Goal: Task Accomplishment & Management: Manage account settings

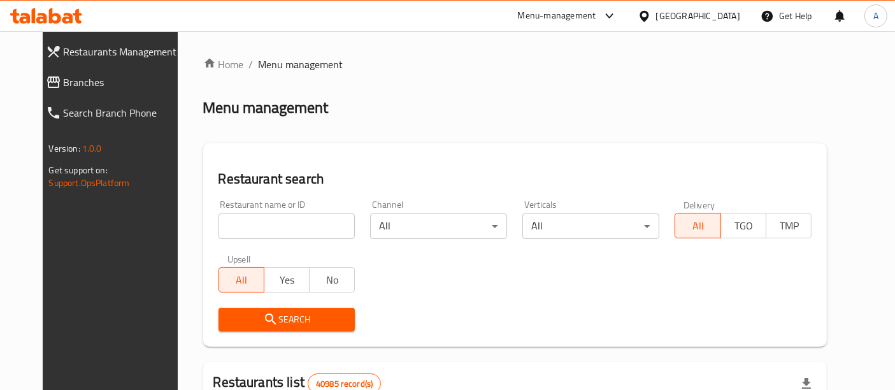
click at [281, 224] on input "search" at bounding box center [287, 225] width 137 height 25
paste input "668071"
type input "668071"
click at [289, 324] on span "Search" at bounding box center [287, 320] width 117 height 16
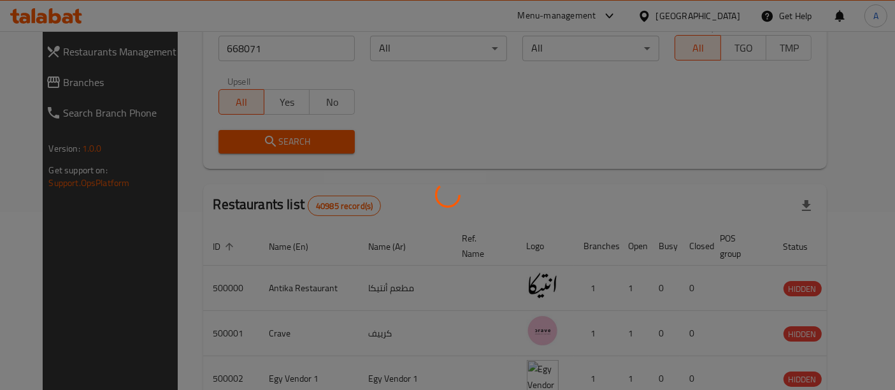
scroll to position [167, 0]
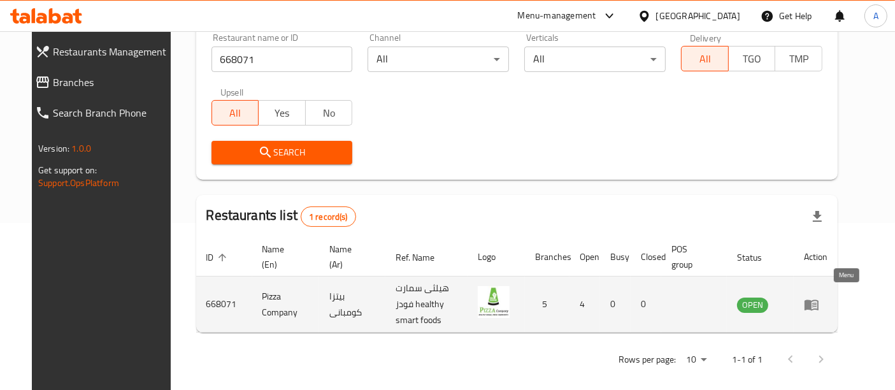
click at [819, 299] on icon "enhanced table" at bounding box center [812, 304] width 14 height 11
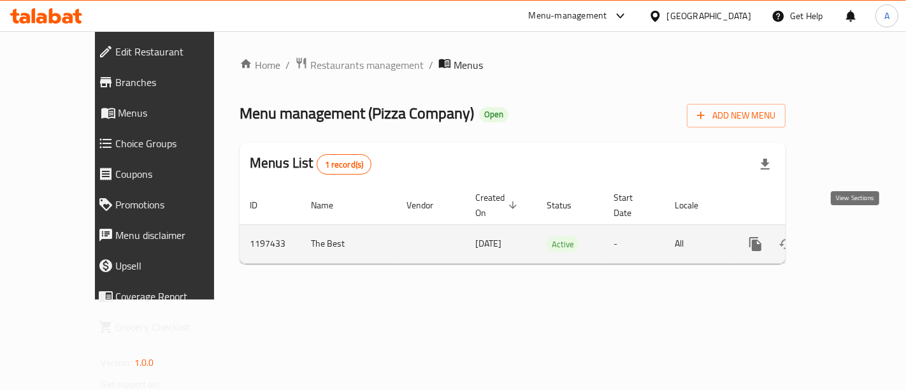
click at [855, 236] on icon "enhanced table" at bounding box center [847, 243] width 15 height 15
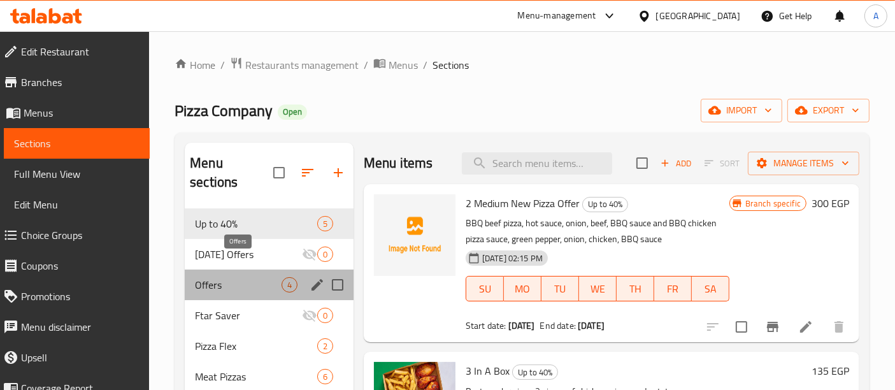
click at [222, 277] on span "Offers" at bounding box center [238, 284] width 87 height 15
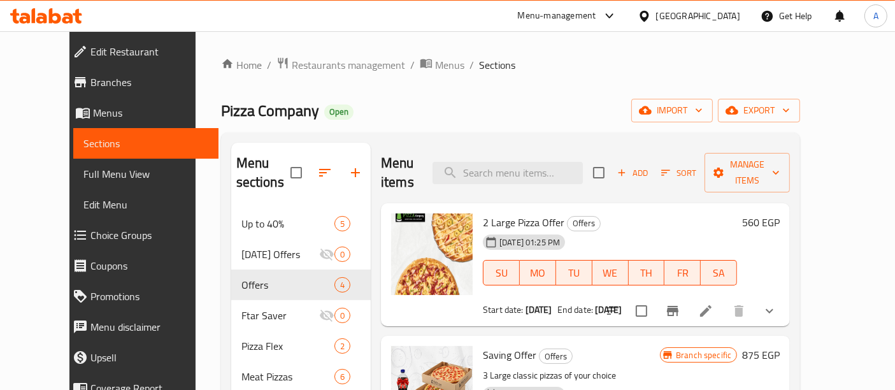
click at [681, 303] on icon "Branch-specific-item" at bounding box center [672, 310] width 15 height 15
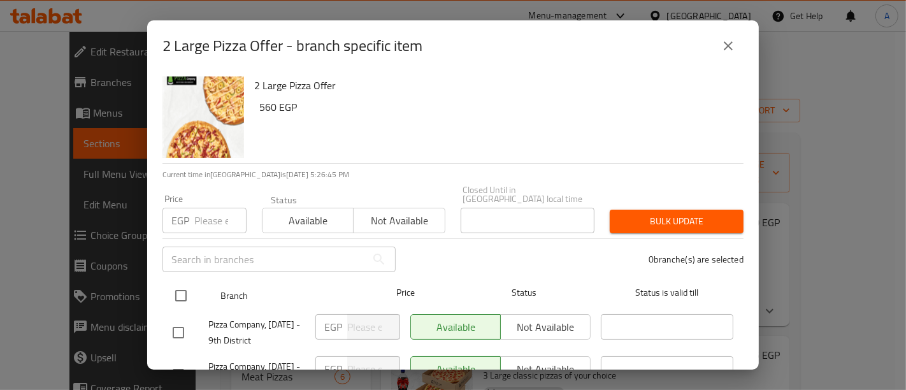
click at [178, 285] on input "checkbox" at bounding box center [181, 295] width 27 height 27
checkbox input "true"
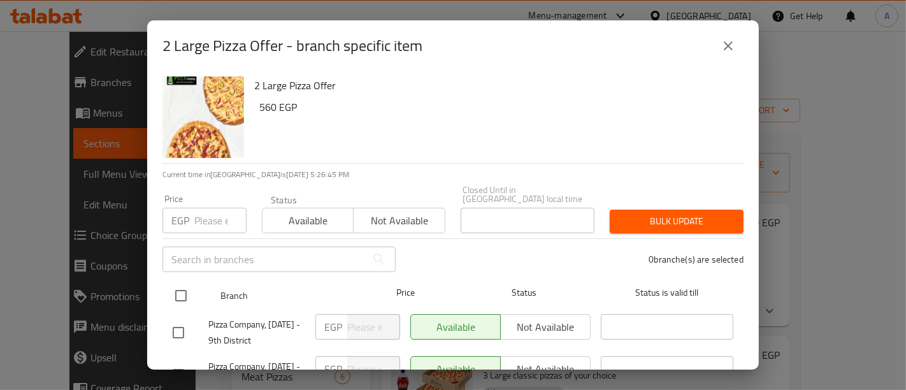
checkbox input "true"
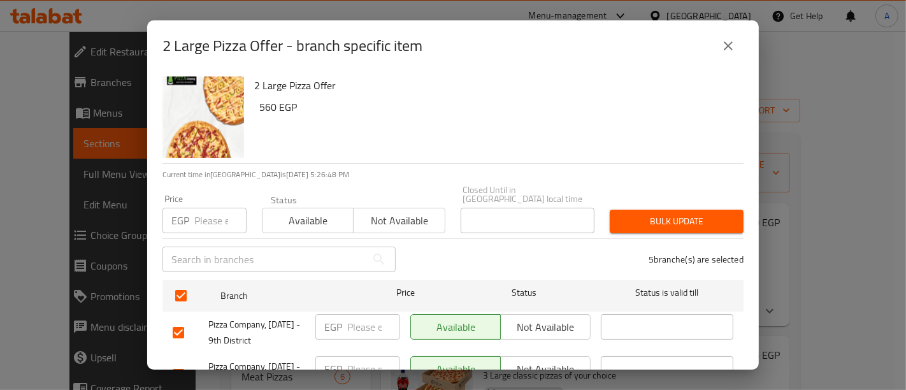
click at [198, 211] on input "number" at bounding box center [220, 220] width 52 height 25
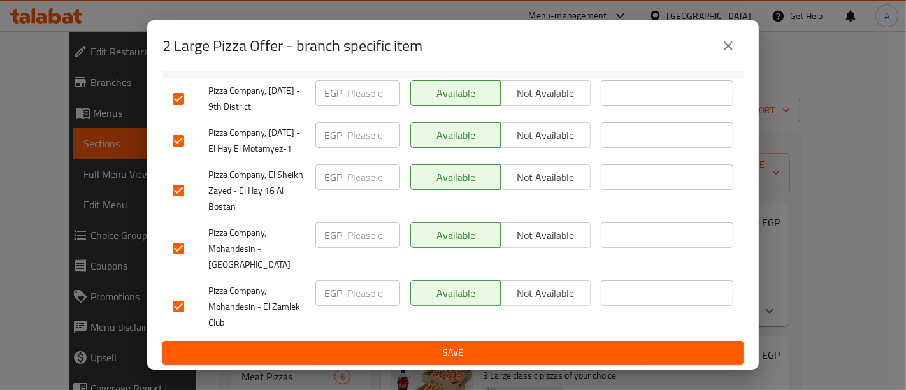
type input "525"
click at [451, 357] on span "Save" at bounding box center [453, 353] width 561 height 16
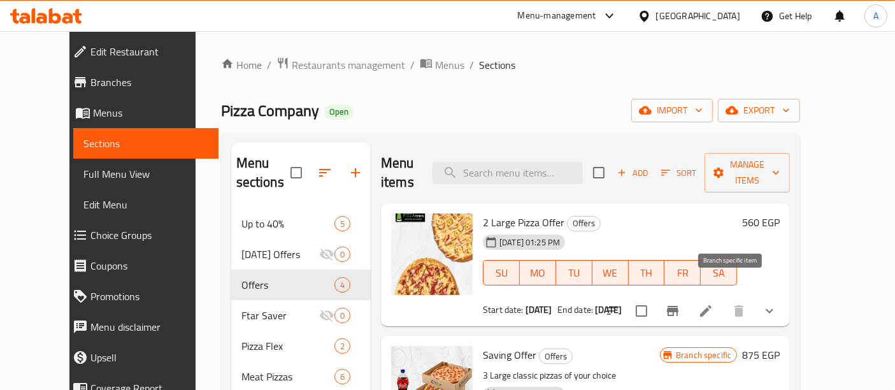
click at [679, 306] on icon "Branch-specific-item" at bounding box center [672, 311] width 11 height 10
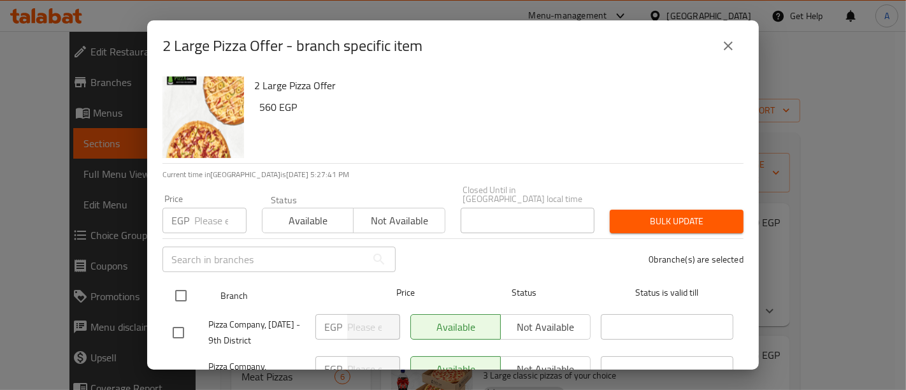
click at [182, 283] on input "checkbox" at bounding box center [181, 295] width 27 height 27
checkbox input "true"
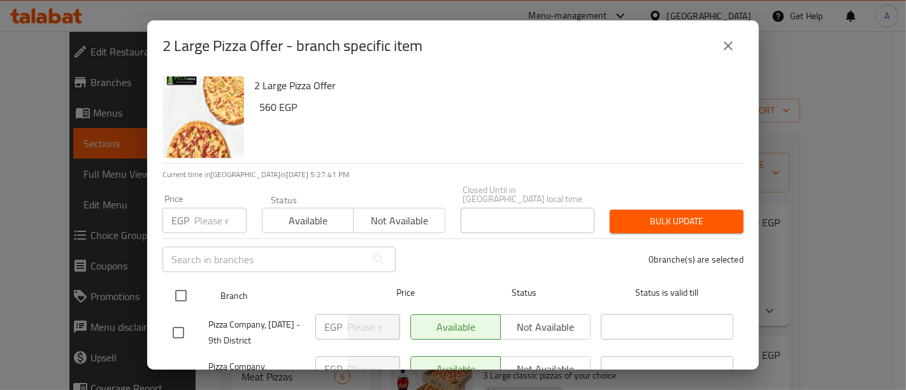
checkbox input "true"
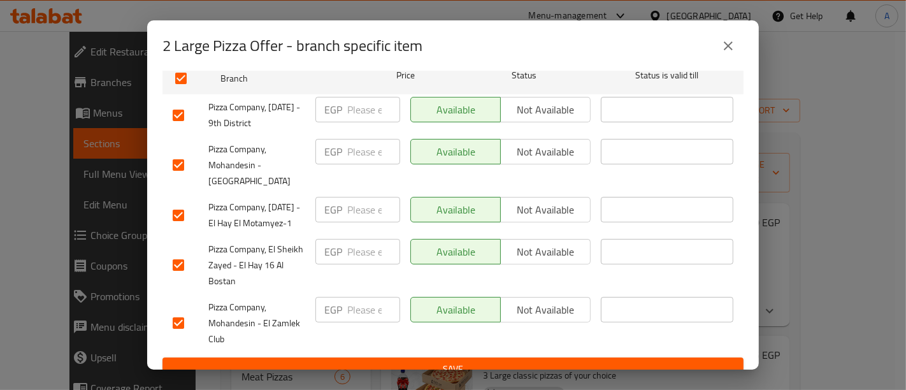
scroll to position [218, 0]
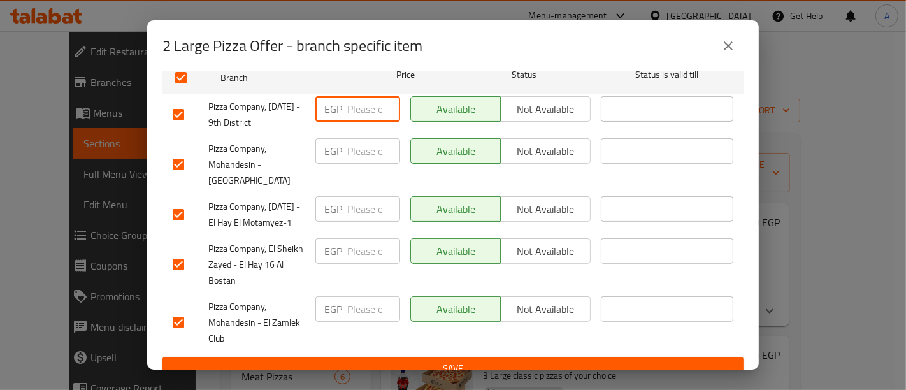
click at [350, 96] on input "number" at bounding box center [373, 108] width 53 height 25
type input "525"
click at [358, 144] on input "number" at bounding box center [373, 150] width 53 height 25
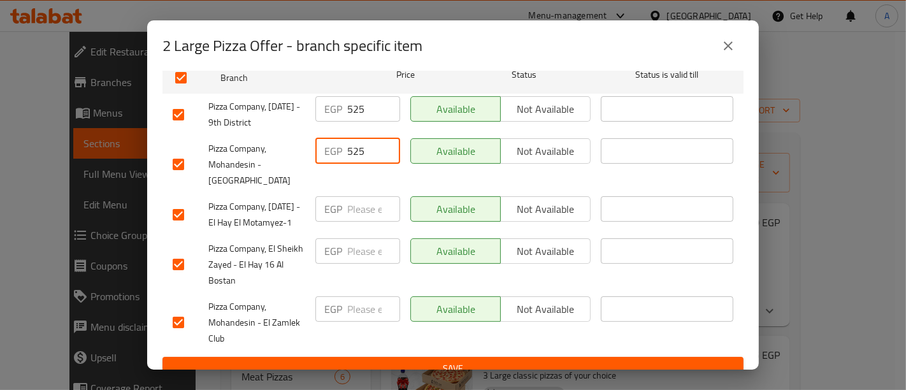
type input "525"
click at [356, 208] on input "number" at bounding box center [373, 208] width 53 height 25
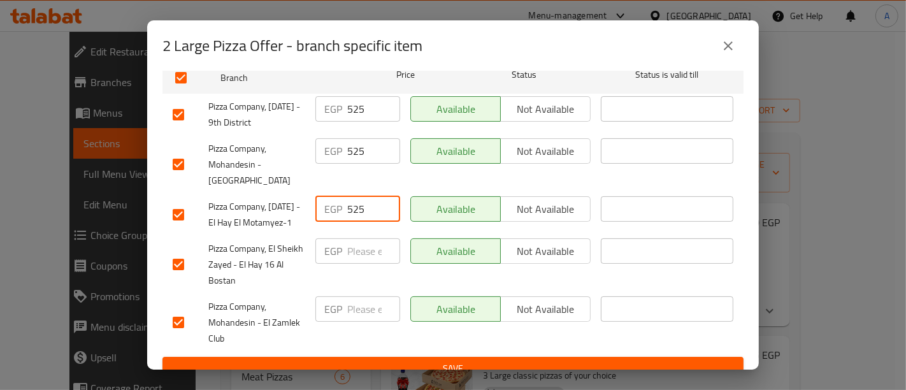
type input "525"
click at [355, 260] on input "number" at bounding box center [373, 250] width 53 height 25
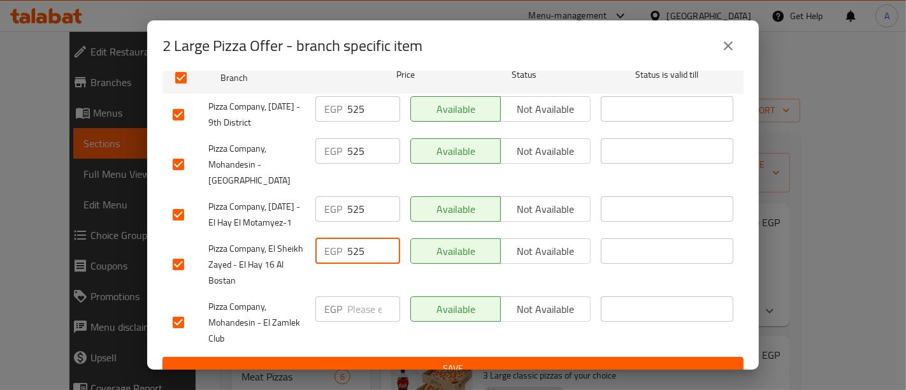
type input "525"
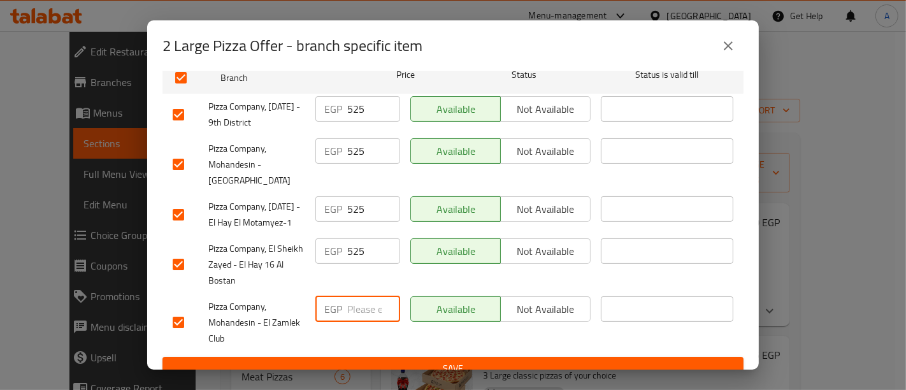
click at [353, 316] on input "number" at bounding box center [373, 308] width 53 height 25
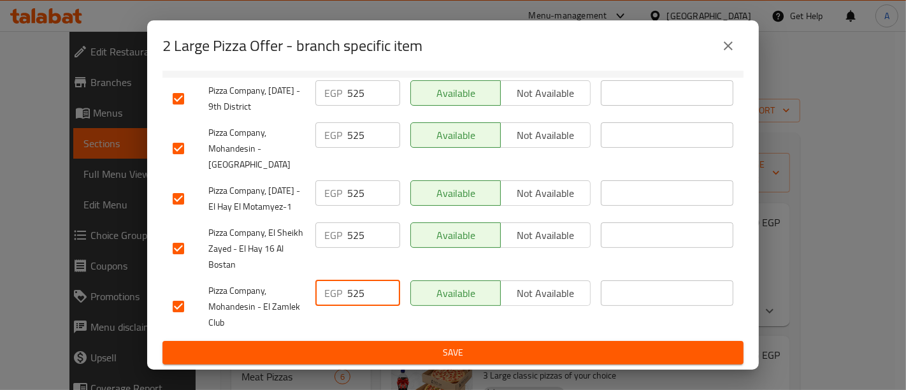
type input "525"
click at [353, 342] on button "Save" at bounding box center [452, 353] width 581 height 24
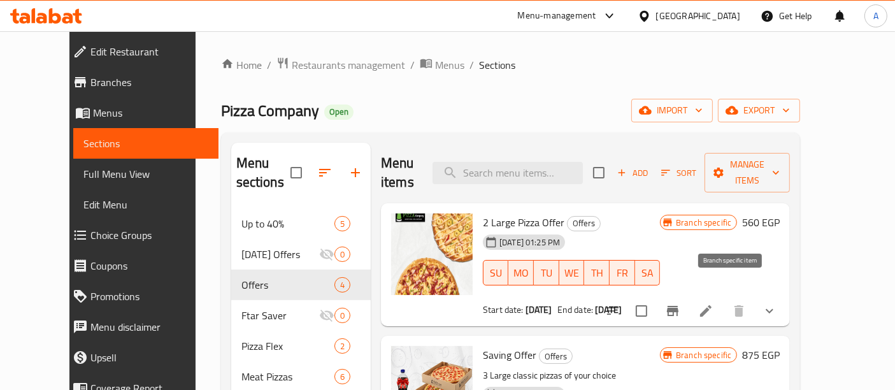
click at [679, 306] on icon "Branch-specific-item" at bounding box center [672, 311] width 11 height 10
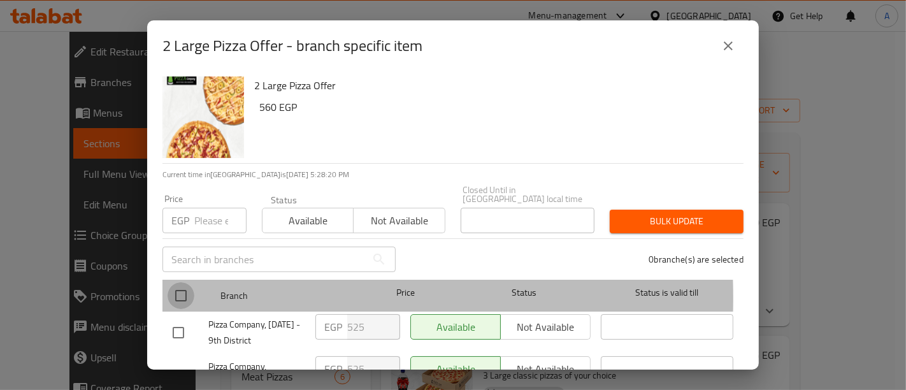
click at [182, 289] on input "checkbox" at bounding box center [181, 295] width 27 height 27
checkbox input "true"
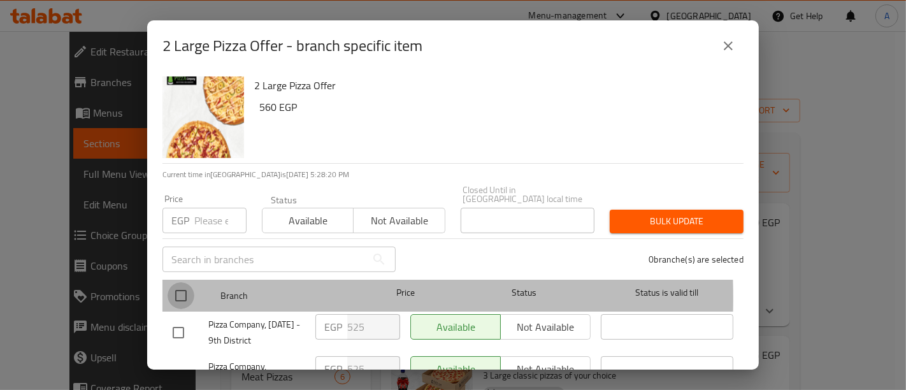
checkbox input "true"
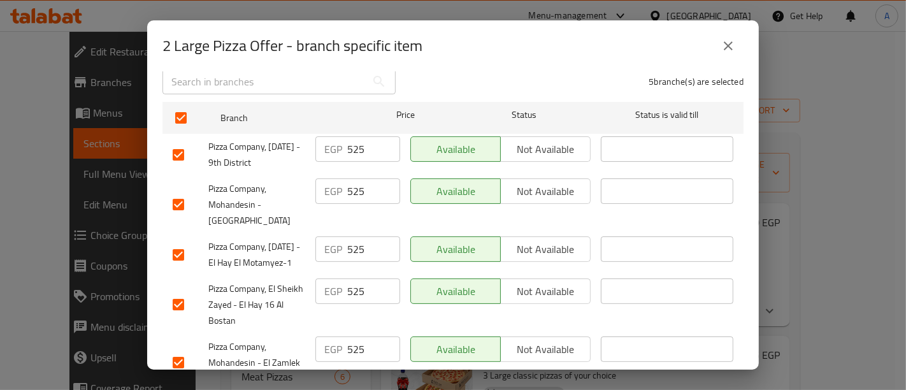
scroll to position [178, 0]
click at [350, 140] on input "525" at bounding box center [373, 148] width 53 height 25
type input "625"
click at [347, 184] on input "525" at bounding box center [373, 190] width 53 height 25
type input "625"
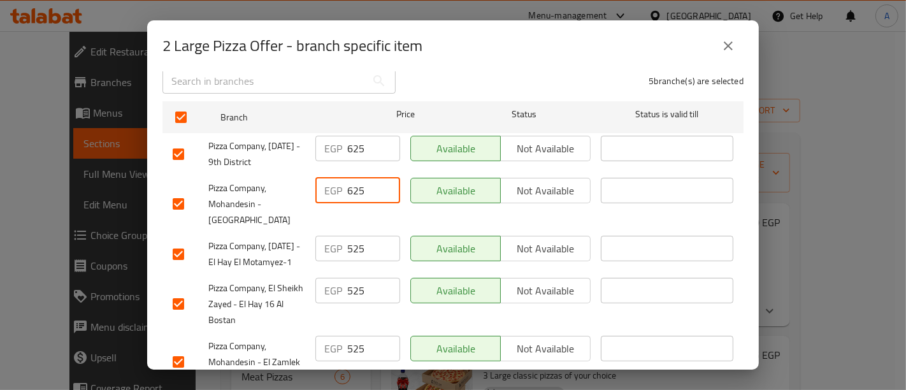
click at [348, 236] on input "525" at bounding box center [373, 248] width 53 height 25
type input "625"
click at [350, 298] on input "525" at bounding box center [373, 290] width 53 height 25
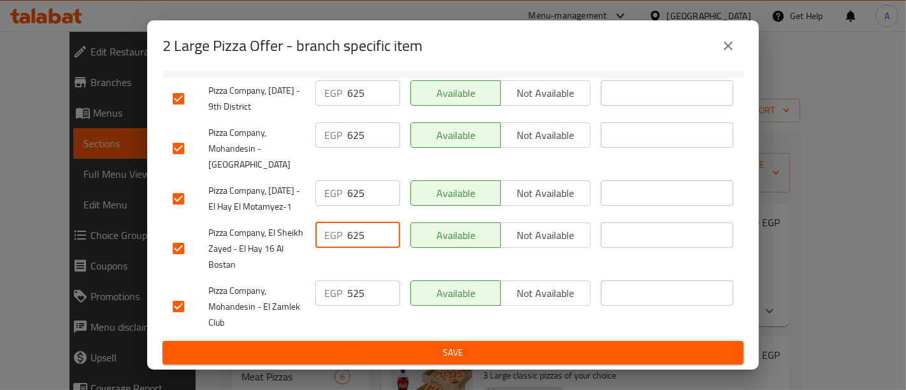
type input "625"
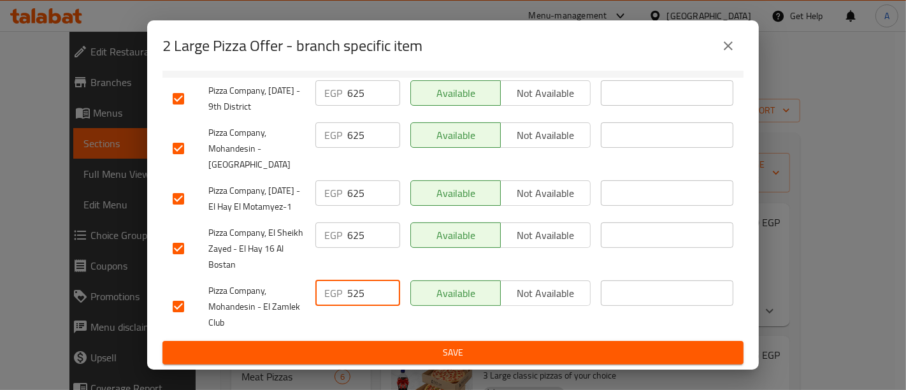
click at [350, 296] on input "525" at bounding box center [373, 292] width 53 height 25
type input "625"
click at [391, 358] on span "Save" at bounding box center [453, 353] width 561 height 16
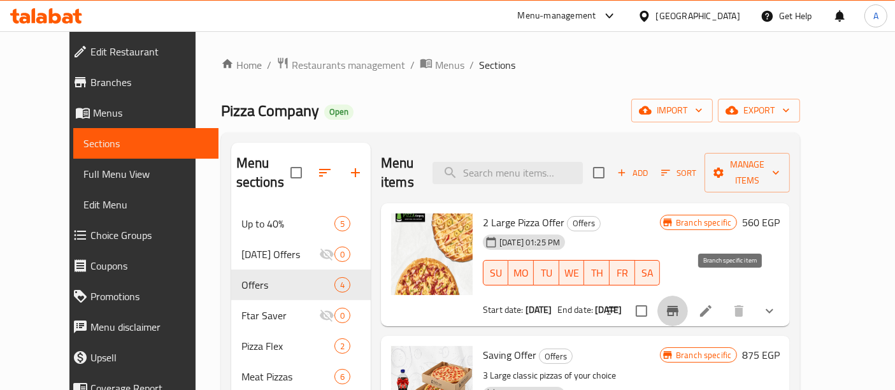
click at [681, 303] on icon "Branch-specific-item" at bounding box center [672, 310] width 15 height 15
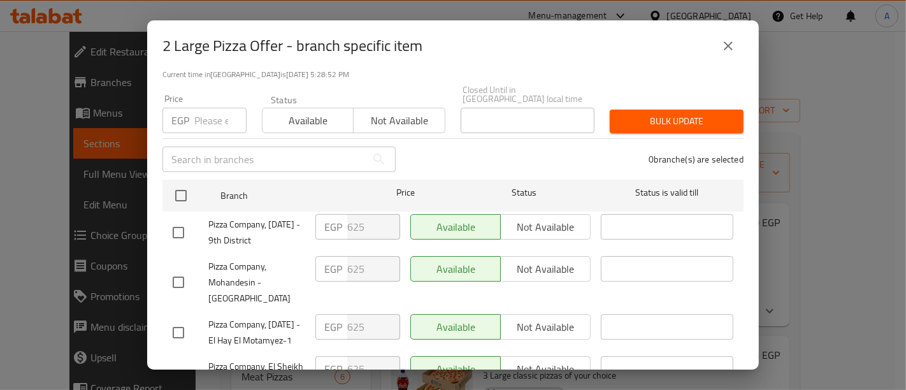
scroll to position [103, 0]
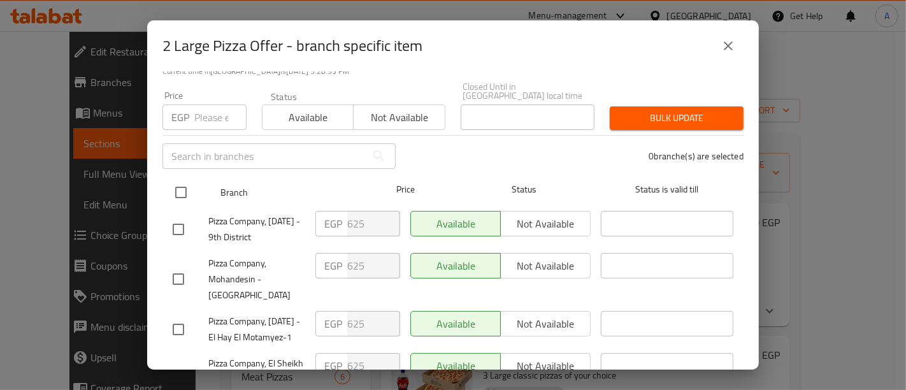
click at [178, 182] on input "checkbox" at bounding box center [181, 192] width 27 height 27
checkbox input "true"
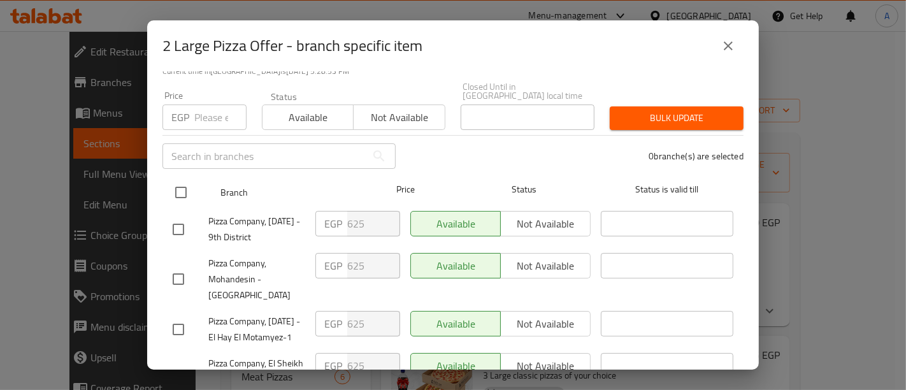
checkbox input "true"
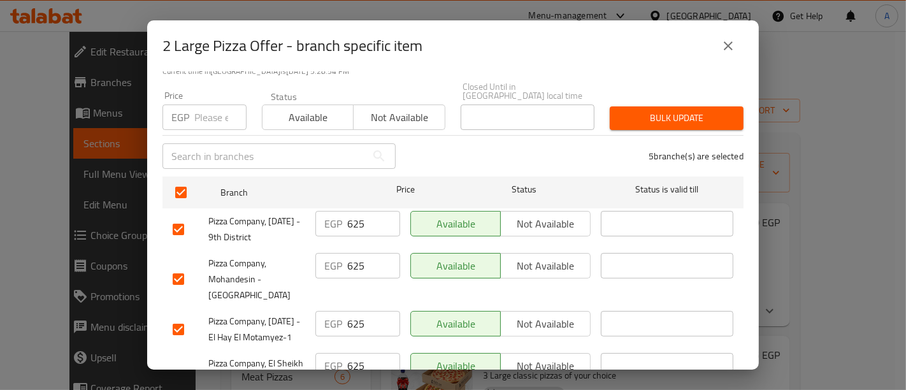
click at [368, 214] on input "625" at bounding box center [373, 223] width 53 height 25
type input "600"
click at [363, 256] on input "625" at bounding box center [373, 265] width 53 height 25
type input "600"
click at [366, 314] on input "625" at bounding box center [373, 323] width 53 height 25
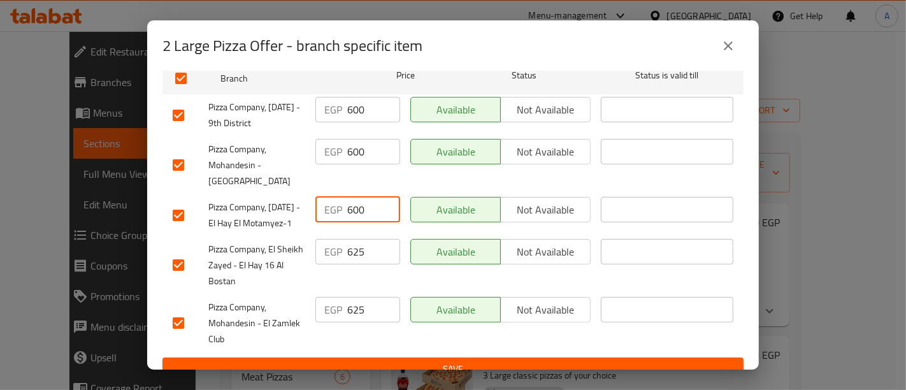
scroll to position [218, 0]
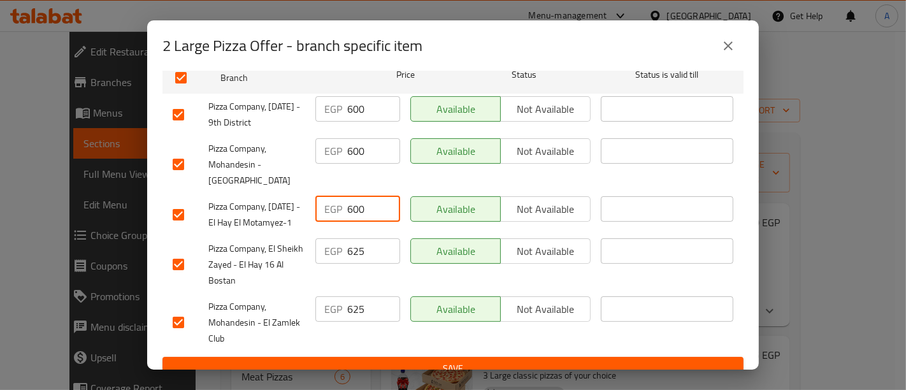
type input "600"
click at [366, 259] on input "625" at bounding box center [373, 250] width 53 height 25
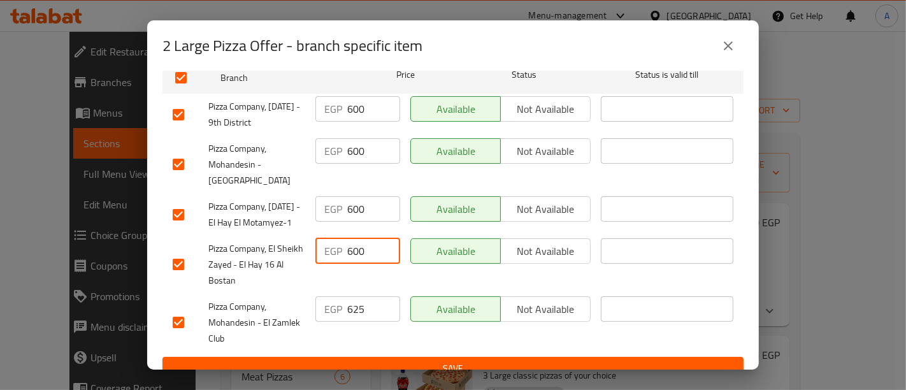
type input "600"
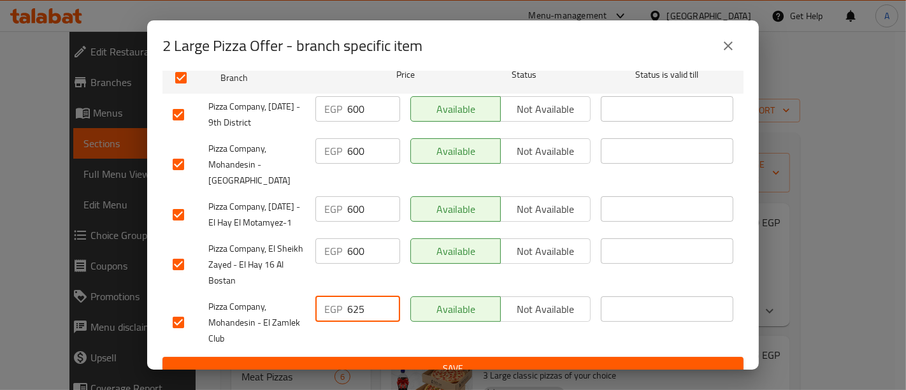
click at [362, 317] on input "625" at bounding box center [373, 308] width 53 height 25
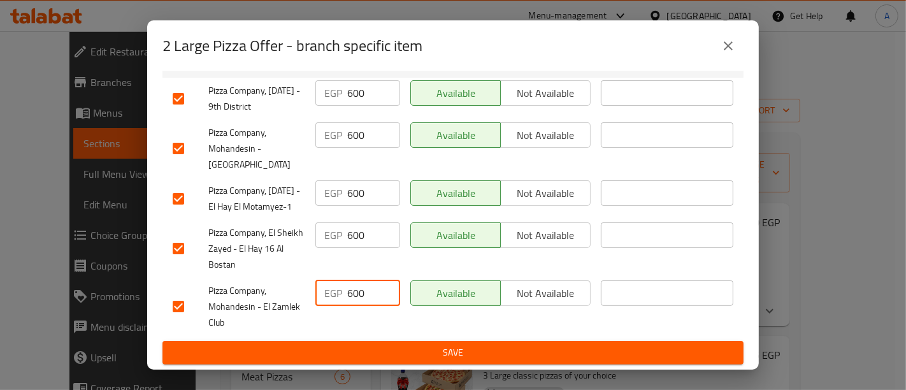
type input "600"
click at [368, 353] on span "Save" at bounding box center [453, 353] width 561 height 16
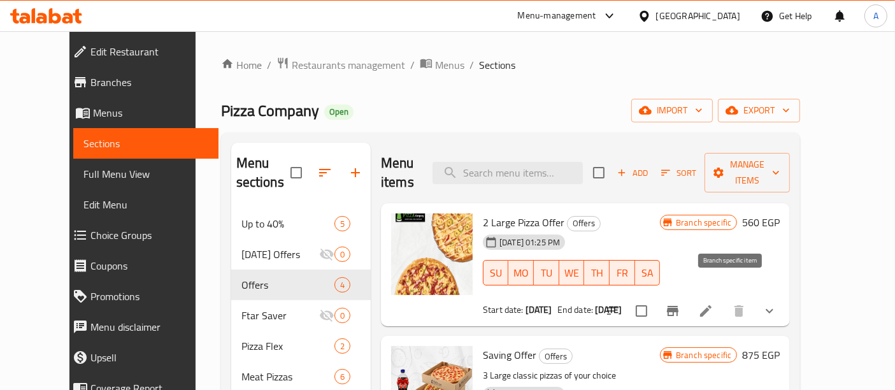
click at [681, 303] on icon "Branch-specific-item" at bounding box center [672, 310] width 15 height 15
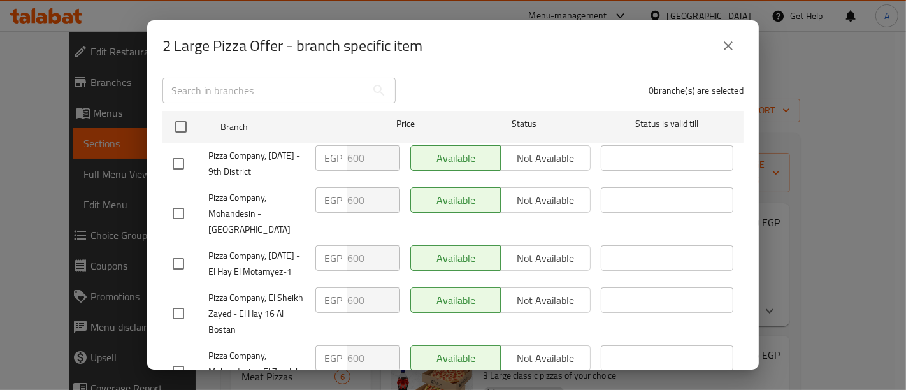
scroll to position [170, 0]
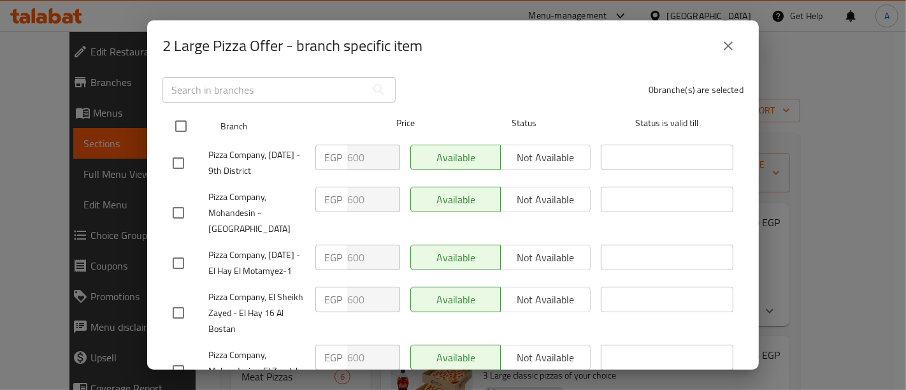
click at [178, 119] on input "checkbox" at bounding box center [181, 126] width 27 height 27
checkbox input "true"
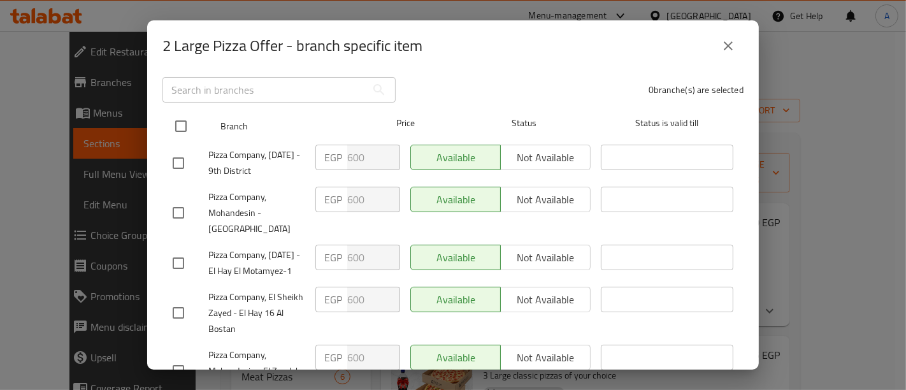
checkbox input "true"
click at [178, 119] on input "checkbox" at bounding box center [181, 126] width 27 height 27
checkbox input "false"
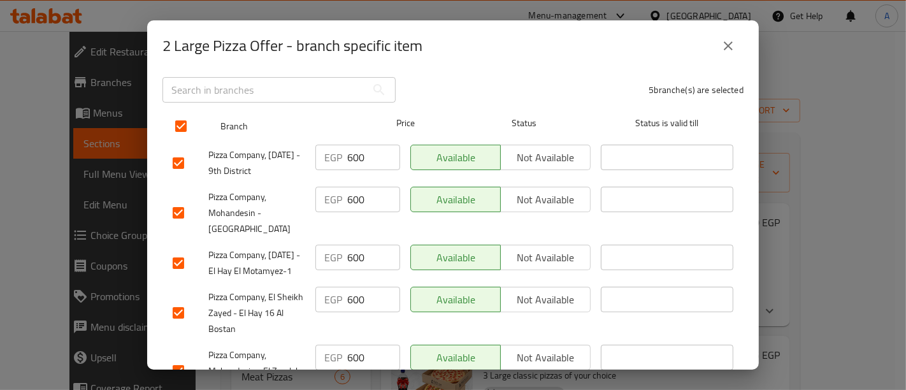
checkbox input "false"
click at [182, 118] on input "checkbox" at bounding box center [181, 126] width 27 height 27
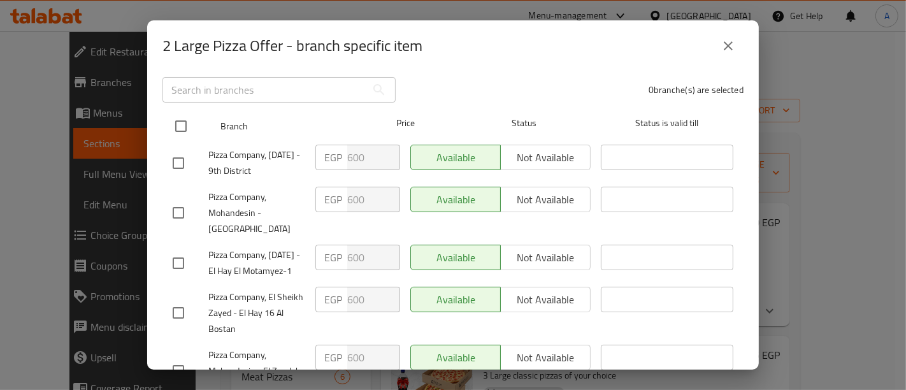
checkbox input "true"
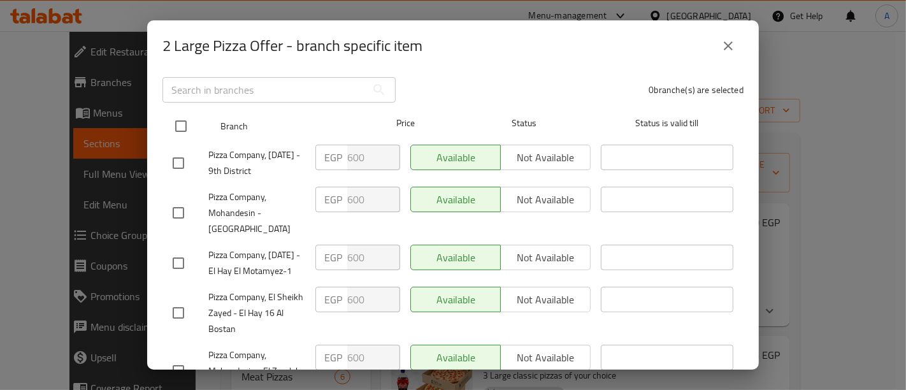
checkbox input "true"
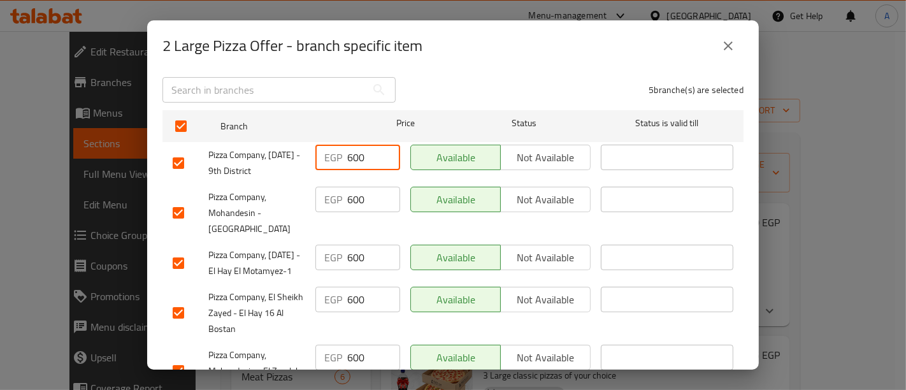
click at [356, 147] on input "600" at bounding box center [373, 157] width 53 height 25
type input "610"
click at [351, 196] on input "600" at bounding box center [373, 199] width 53 height 25
type input "610"
click at [354, 250] on input "600" at bounding box center [373, 257] width 53 height 25
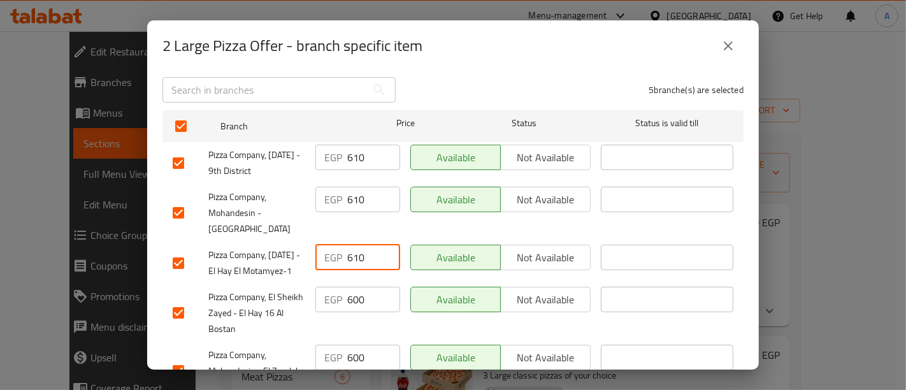
type input "610"
click at [355, 307] on input "600" at bounding box center [373, 299] width 53 height 25
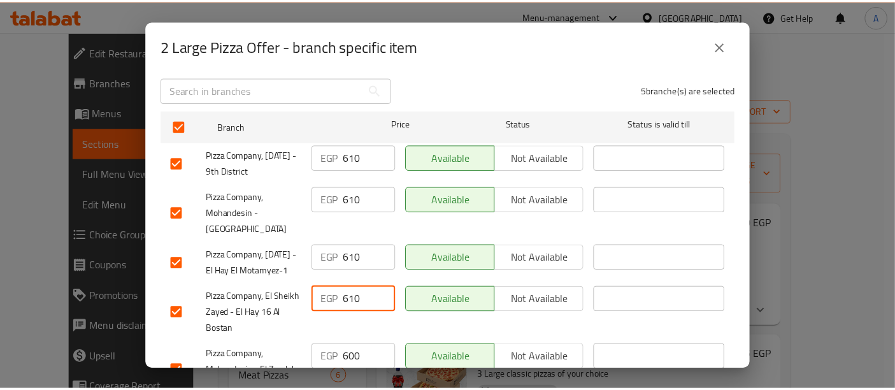
scroll to position [240, 0]
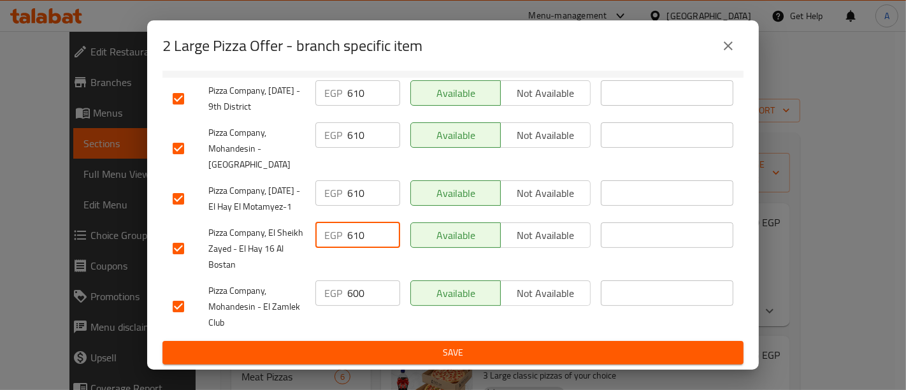
type input "610"
click at [355, 297] on input "600" at bounding box center [373, 292] width 53 height 25
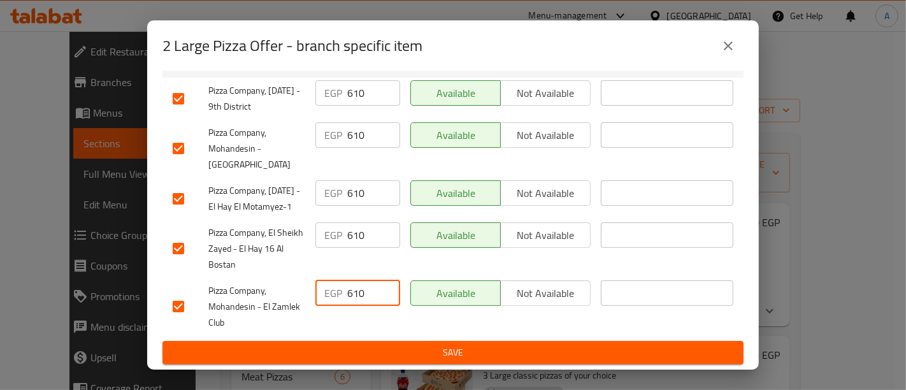
type input "610"
click at [370, 357] on span "Save" at bounding box center [453, 353] width 561 height 16
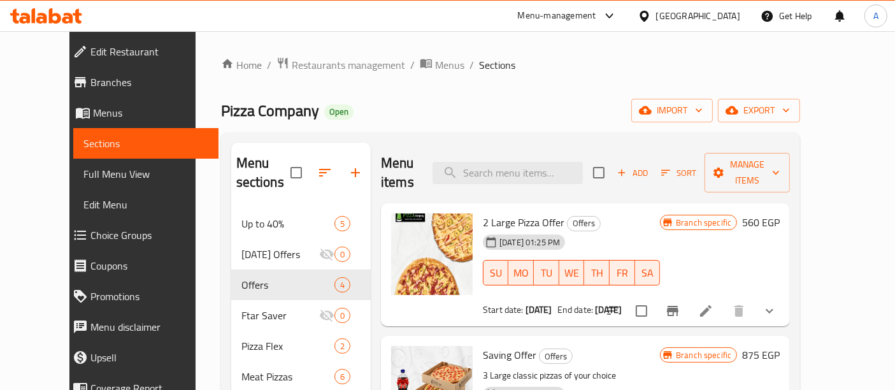
click at [596, 14] on div "Menu-management" at bounding box center [557, 15] width 78 height 15
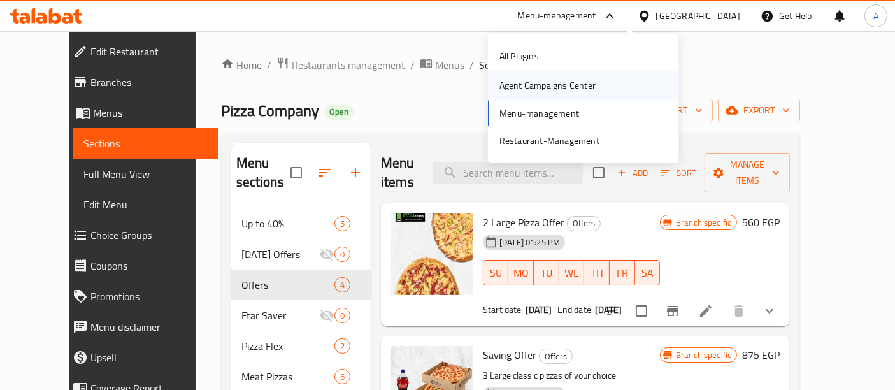
click at [544, 89] on div "Agent Campaigns Center" at bounding box center [548, 85] width 96 height 14
